Goal: Task Accomplishment & Management: Manage account settings

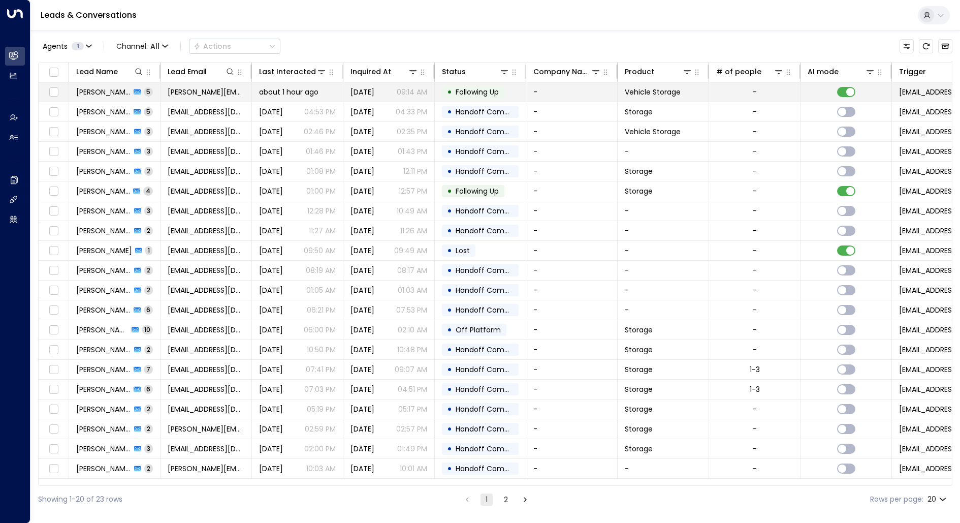
click at [115, 89] on span "[PERSON_NAME]" at bounding box center [103, 92] width 54 height 10
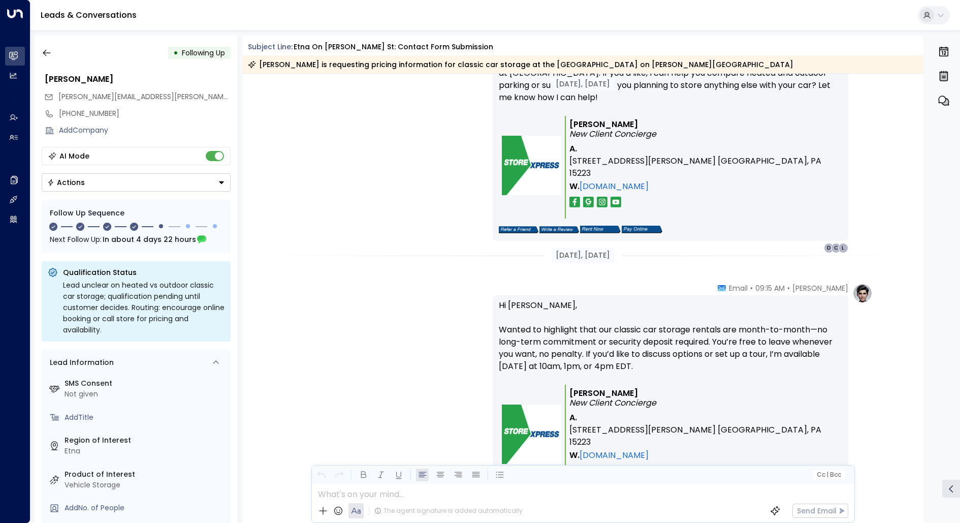
scroll to position [1128, 0]
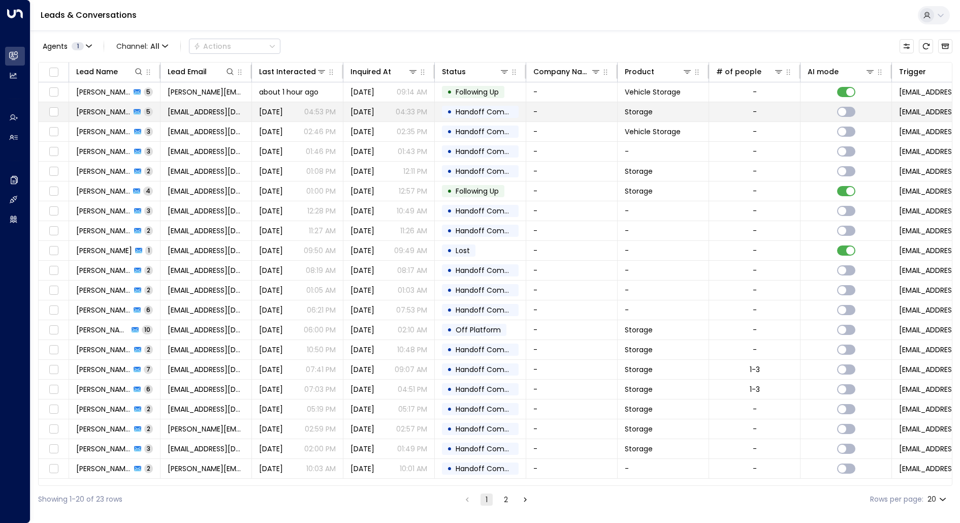
click at [109, 116] on td "[PERSON_NAME] [PERSON_NAME] 5" at bounding box center [114, 111] width 91 height 19
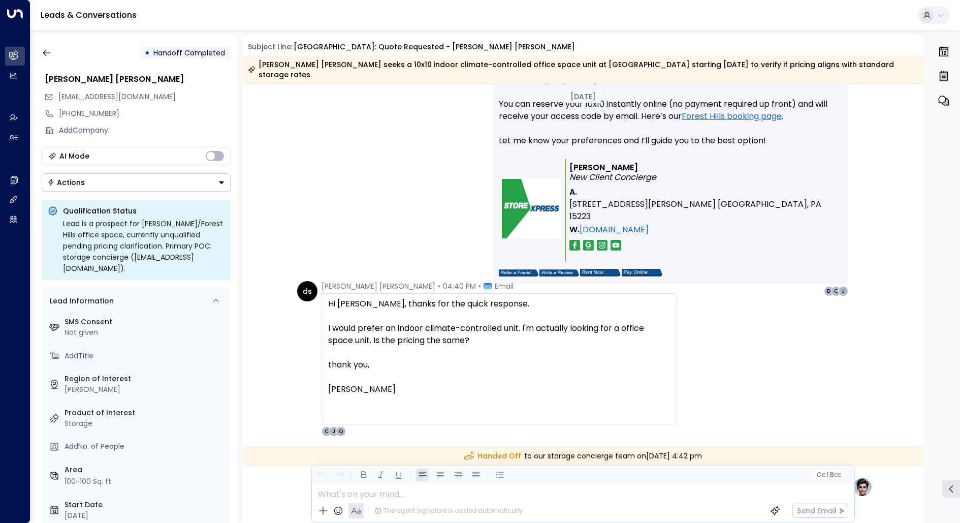
scroll to position [793, 0]
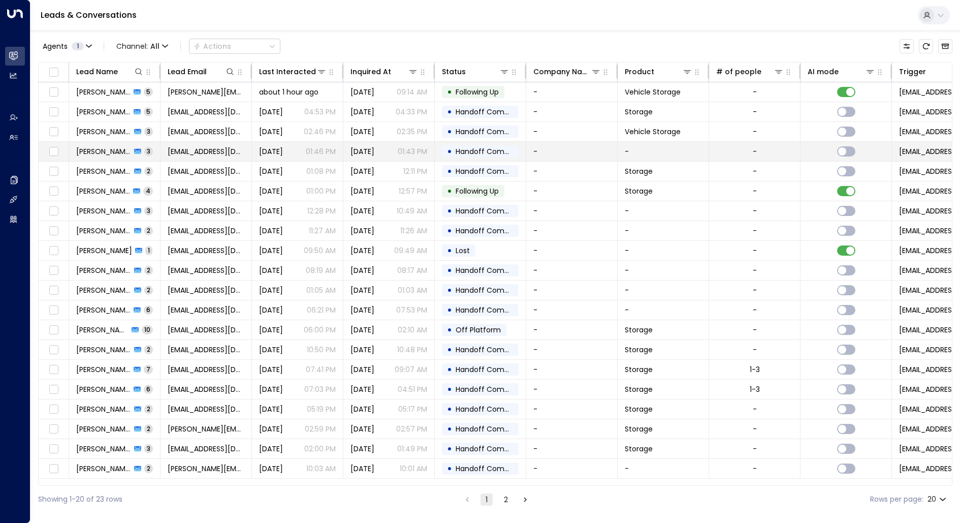
click at [100, 149] on span "[PERSON_NAME]" at bounding box center [103, 151] width 55 height 10
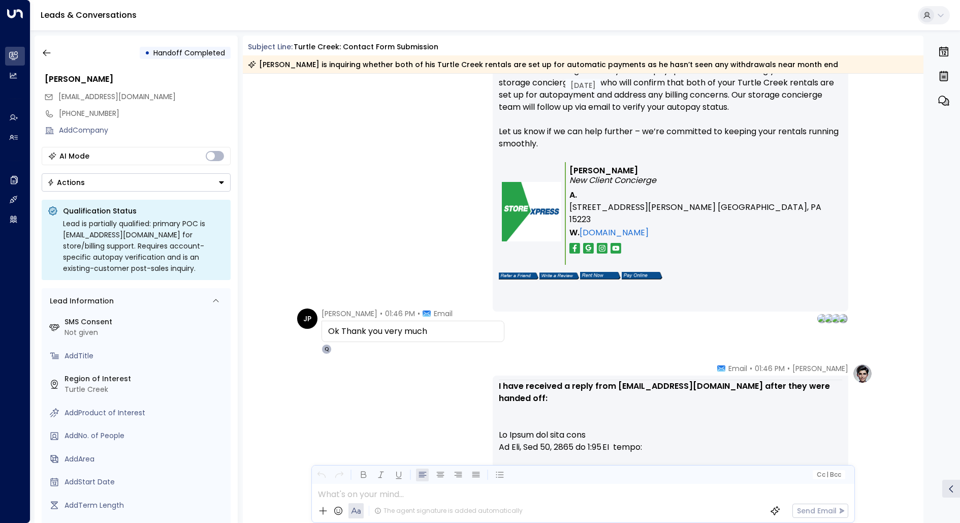
scroll to position [72, 0]
